Goal: Navigation & Orientation: Find specific page/section

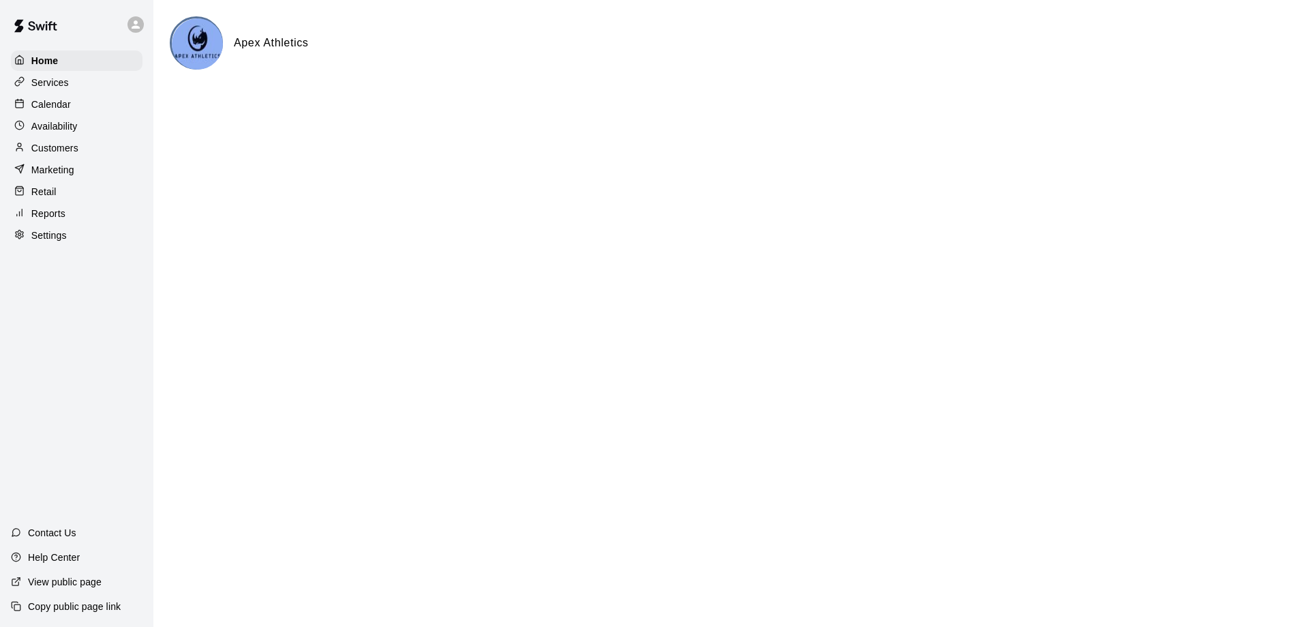
click at [46, 85] on p "Services" at bounding box center [50, 83] width 38 height 14
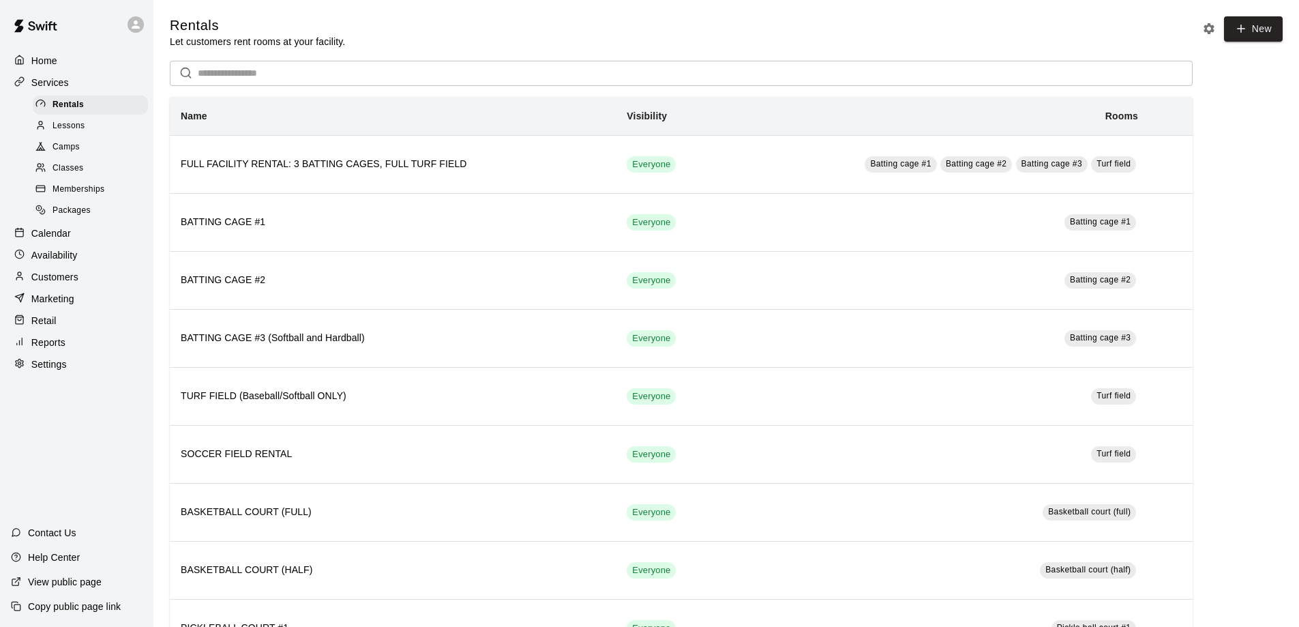
click at [62, 145] on span "Camps" at bounding box center [66, 147] width 27 height 14
